Goal: Transaction & Acquisition: Purchase product/service

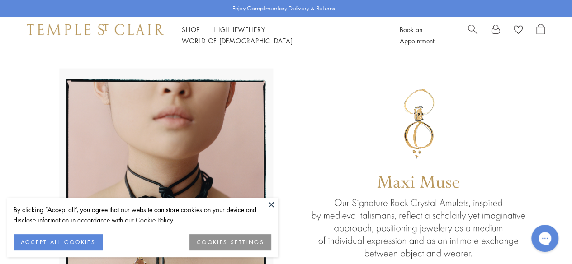
click at [273, 206] on button at bounding box center [271, 205] width 14 height 14
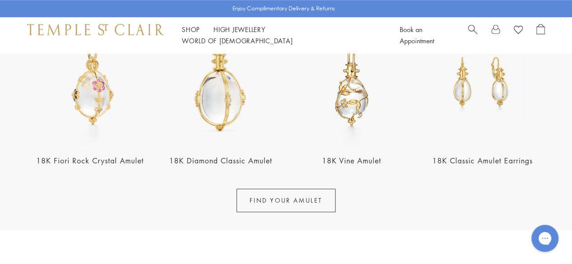
scroll to position [361, 0]
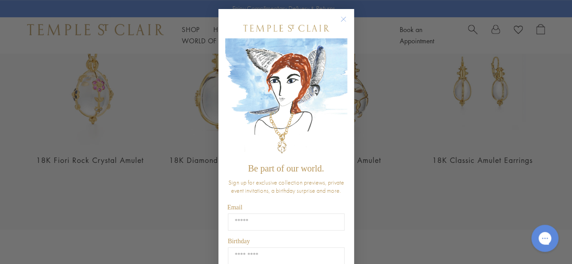
click at [341, 17] on icon "Close dialog" at bounding box center [343, 19] width 5 height 5
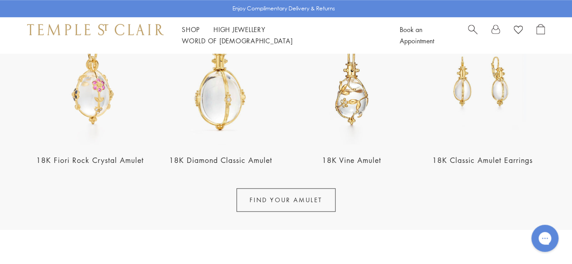
click at [358, 117] on img at bounding box center [351, 81] width 125 height 125
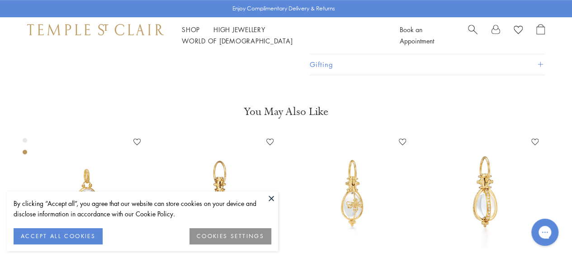
scroll to position [144, 0]
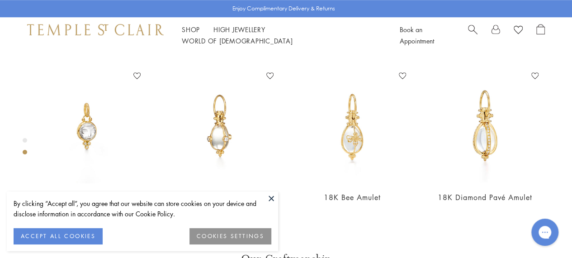
scroll to position [144, 0]
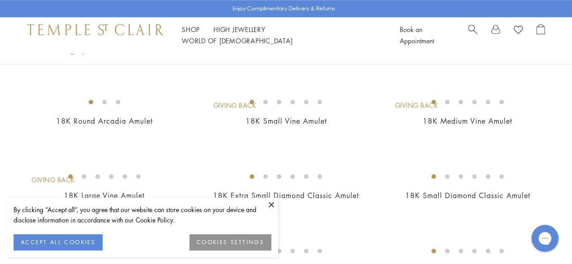
scroll to position [407, 0]
